Goal: Entertainment & Leisure: Consume media (video, audio)

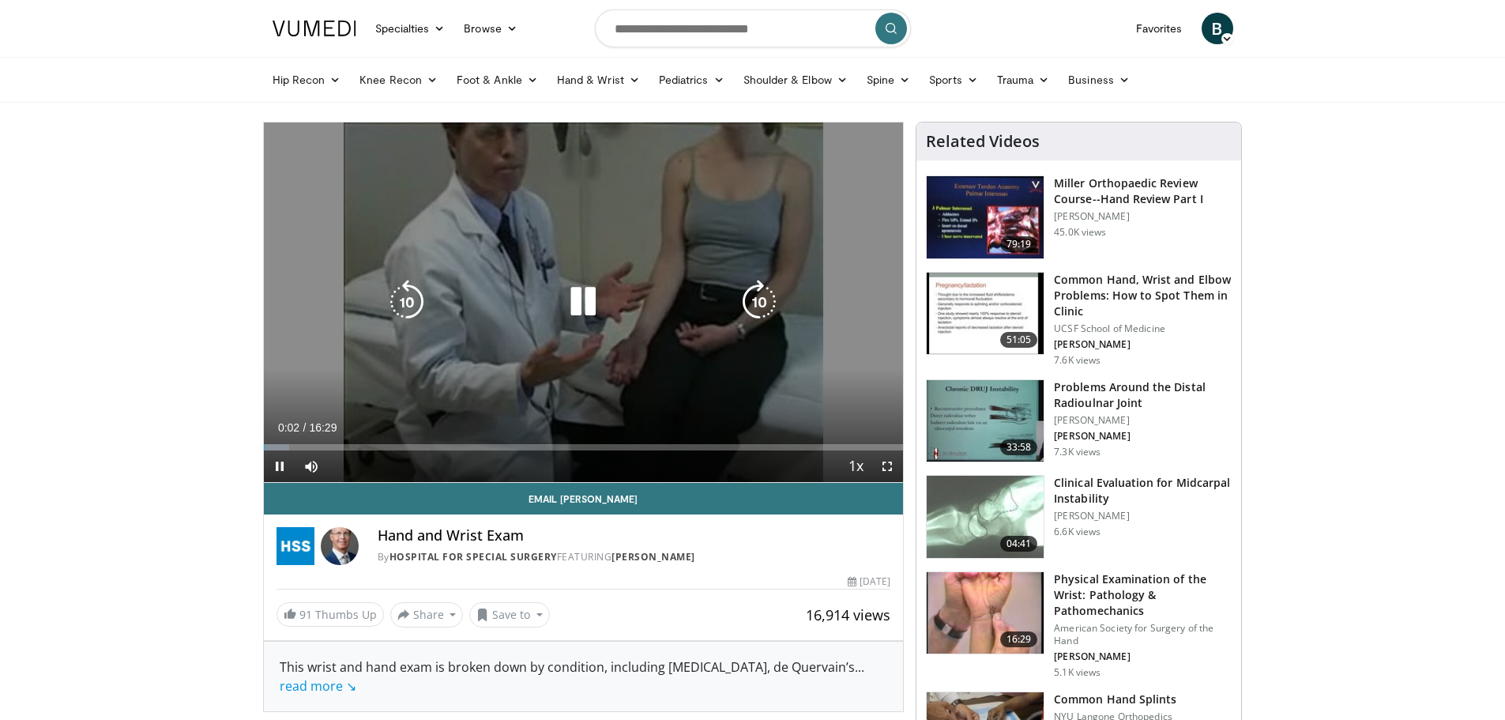
click at [574, 305] on icon "Video Player" at bounding box center [583, 302] width 44 height 44
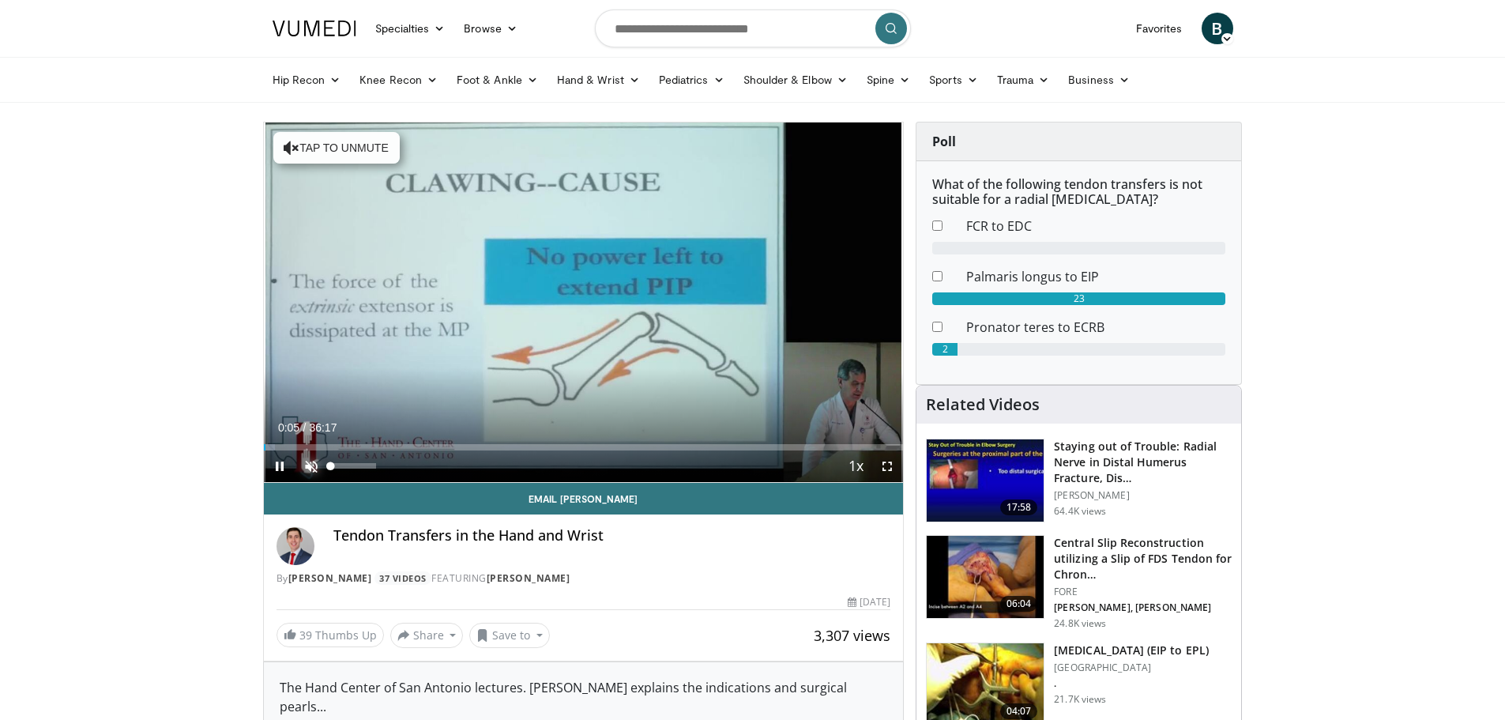
click at [311, 464] on span "Video Player" at bounding box center [312, 466] width 32 height 32
click at [887, 464] on span "Video Player" at bounding box center [888, 466] width 32 height 32
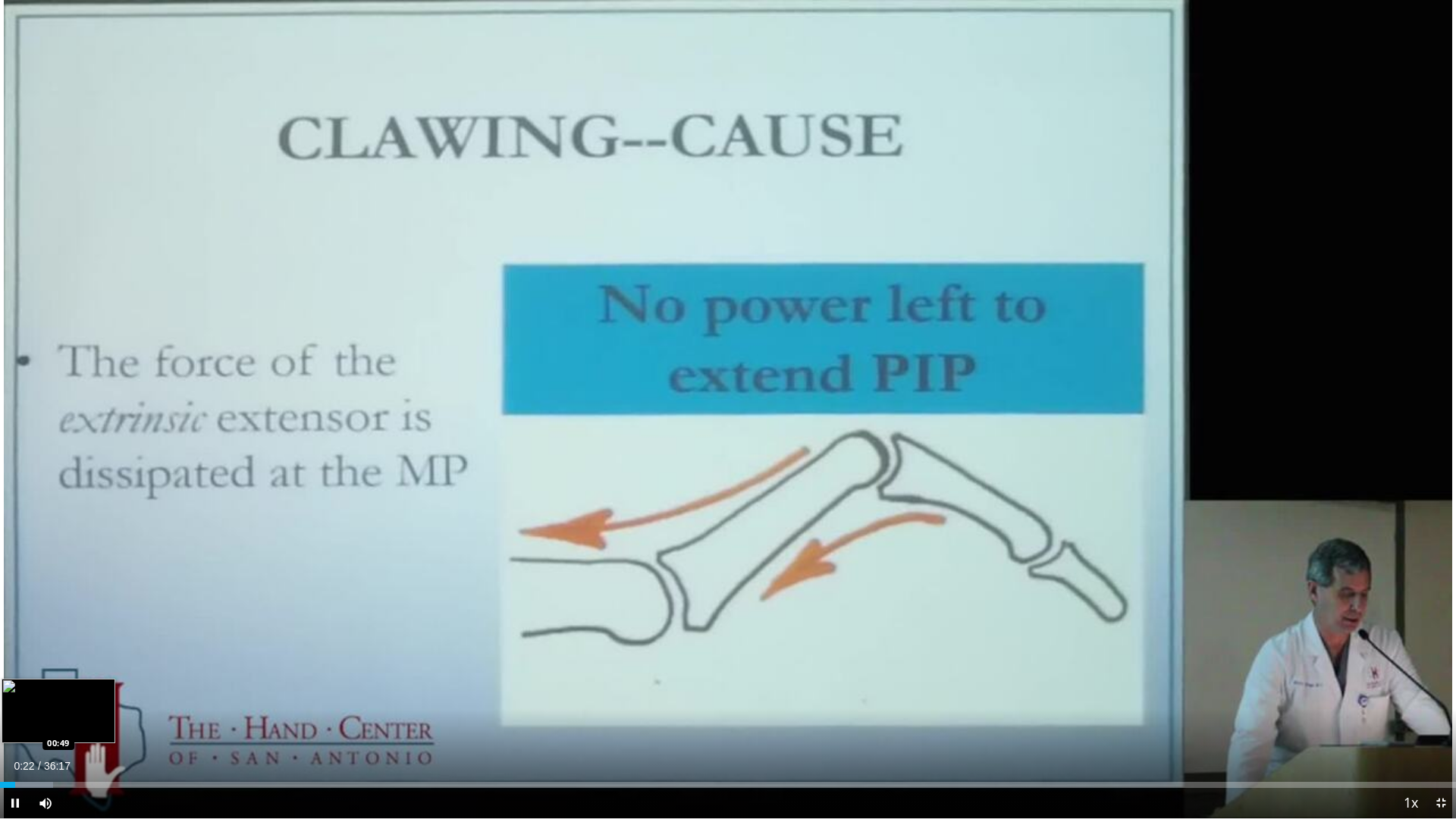
click at [34, 690] on div "Loaded : 3.64% 00:22 00:49" at bounding box center [728, 781] width 1456 height 14
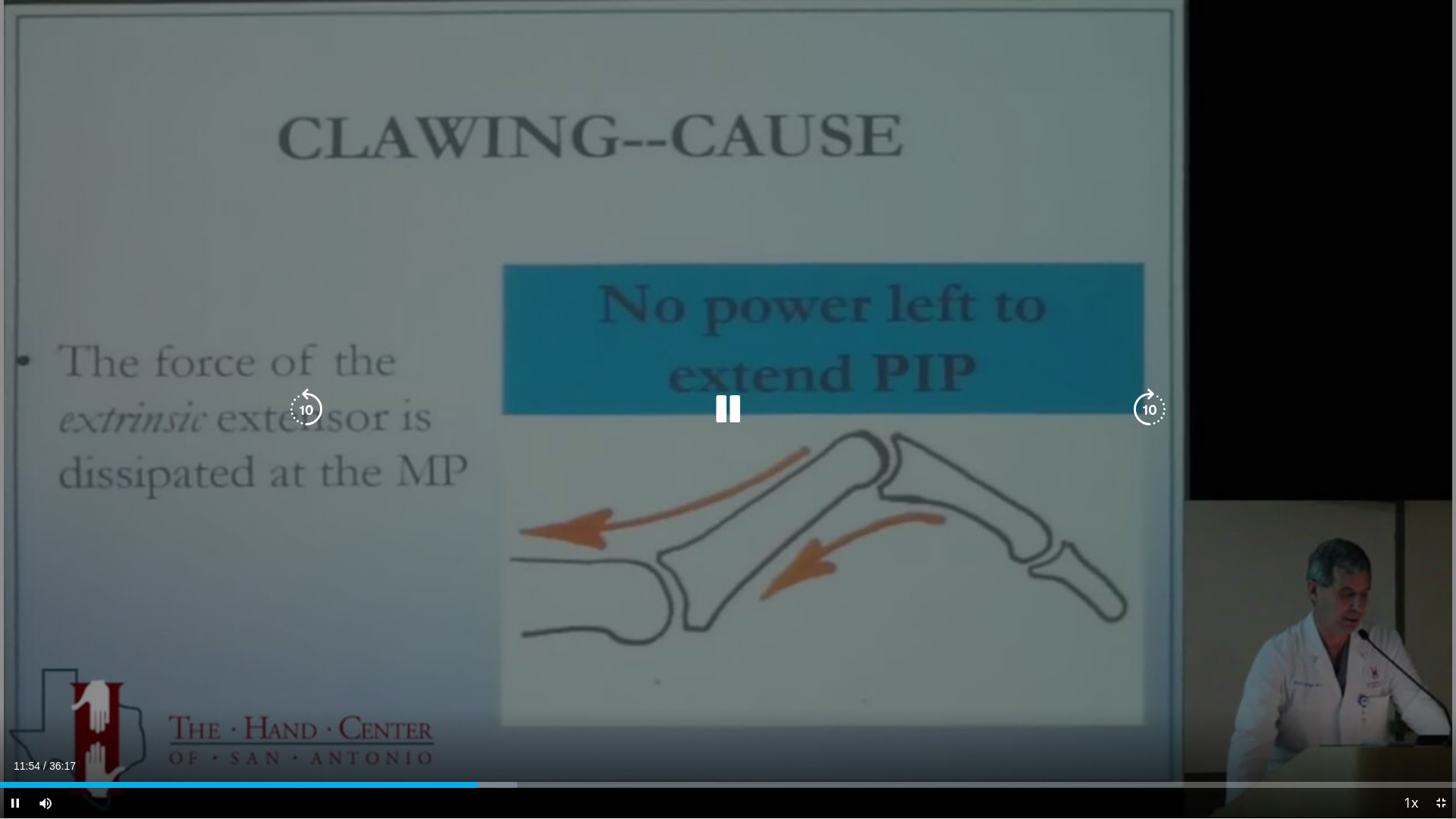
click at [728, 425] on icon "Video Player" at bounding box center [728, 410] width 42 height 42
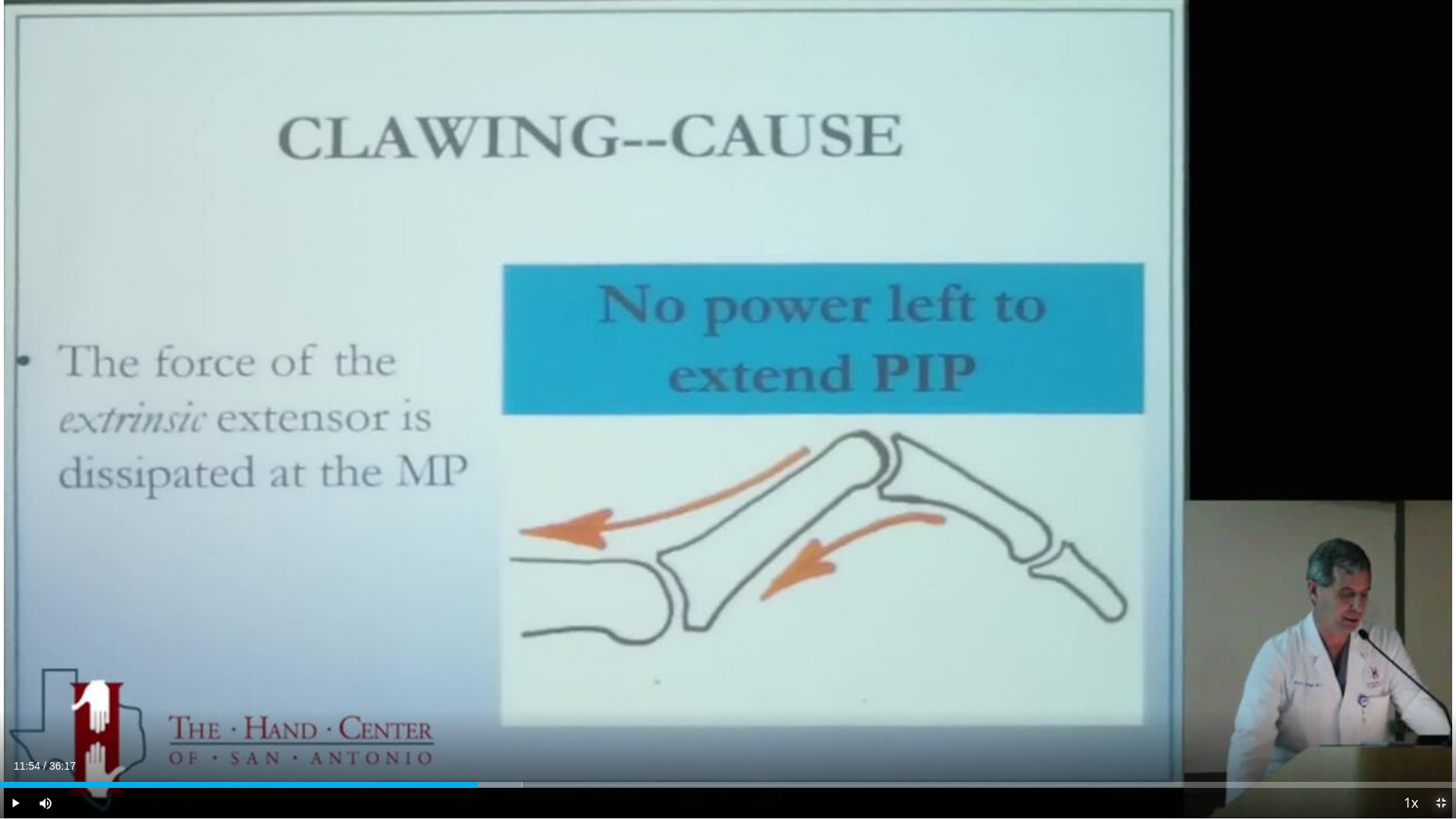
click at [1444, 690] on span "Video Player" at bounding box center [1442, 804] width 31 height 31
